Goal: Task Accomplishment & Management: Use online tool/utility

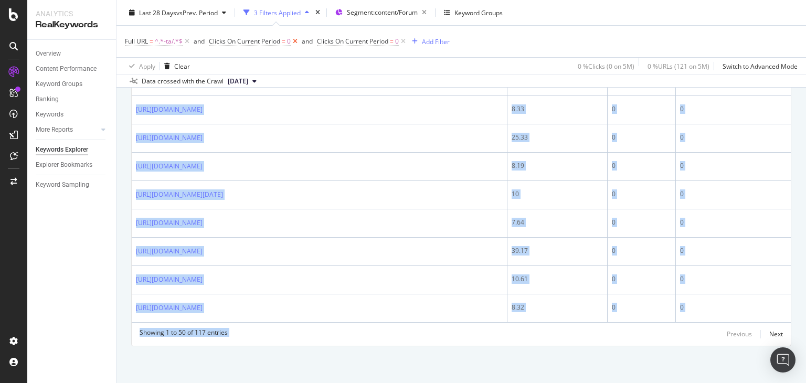
click at [296, 43] on icon at bounding box center [295, 41] width 9 height 11
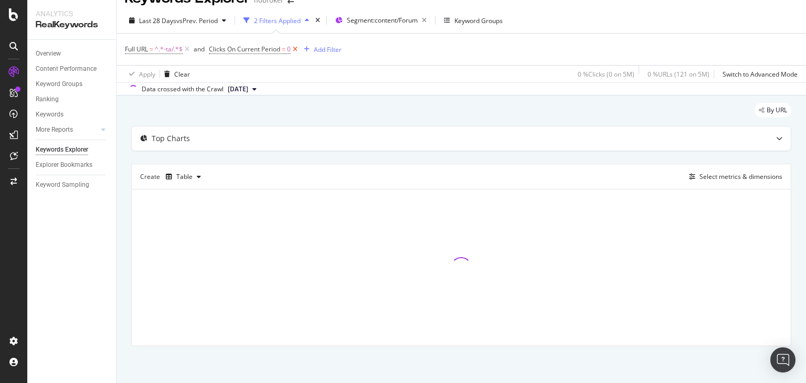
scroll to position [18, 0]
click at [297, 52] on icon at bounding box center [295, 50] width 9 height 11
click at [161, 49] on span "^.*-ta/.*$" at bounding box center [169, 50] width 28 height 15
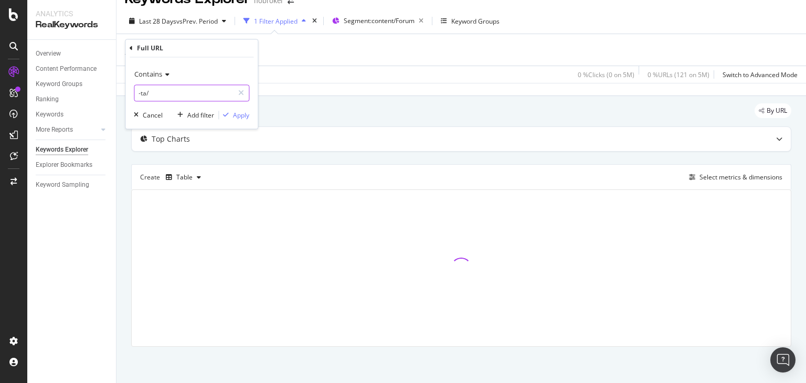
click at [190, 93] on input "-ta/" at bounding box center [183, 93] width 99 height 17
click at [341, 66] on div "Apply Clear 0 % Clicks ( 0 on 5M ) 0 % URLs ( 121 on 5M ) Switch to Advanced Mo…" at bounding box center [462, 74] width 690 height 17
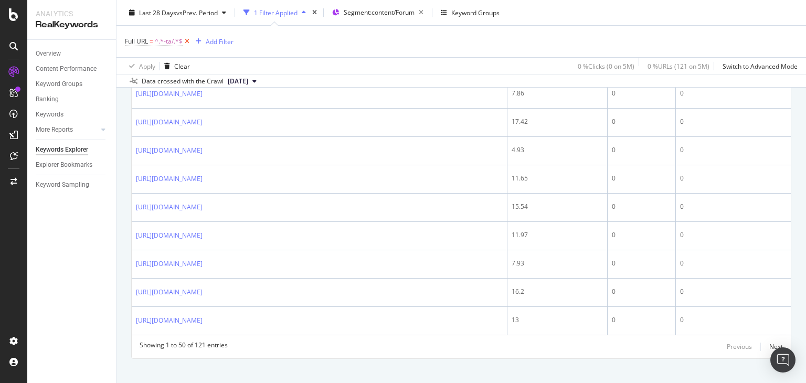
click at [187, 40] on icon at bounding box center [187, 41] width 9 height 11
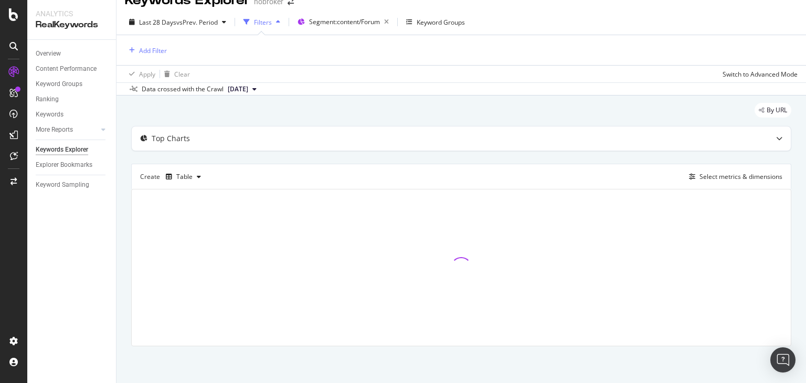
scroll to position [17, 0]
click at [150, 51] on div "Add Filter" at bounding box center [153, 50] width 28 height 9
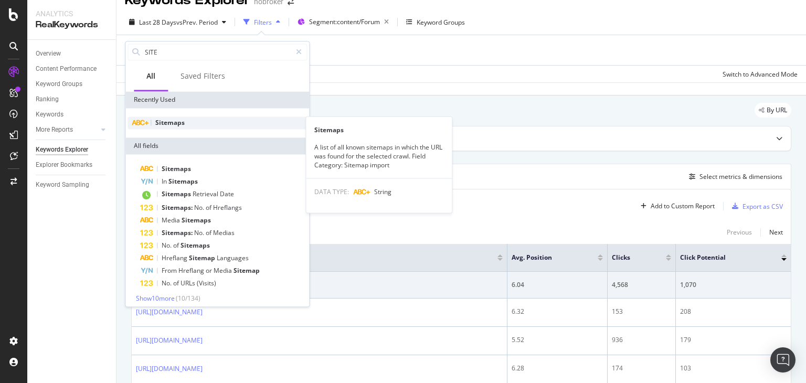
type input "SITE"
click at [174, 124] on span "Sitemaps" at bounding box center [169, 122] width 29 height 9
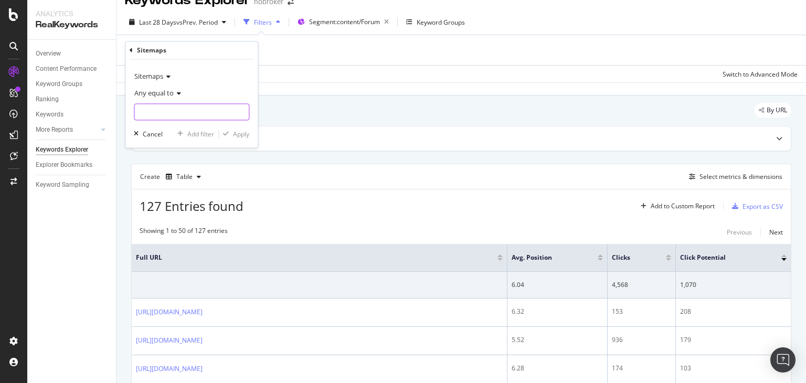
click at [151, 110] on input "text" at bounding box center [191, 112] width 114 height 17
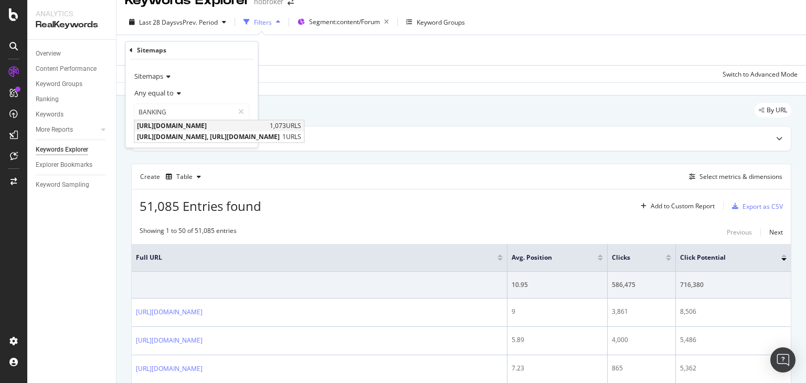
click at [187, 126] on span "[URL][DOMAIN_NAME]" at bounding box center [202, 126] width 130 height 9
type input "[URL][DOMAIN_NAME]"
click at [239, 135] on div "Apply" at bounding box center [241, 134] width 16 height 9
